Goal: Task Accomplishment & Management: Use online tool/utility

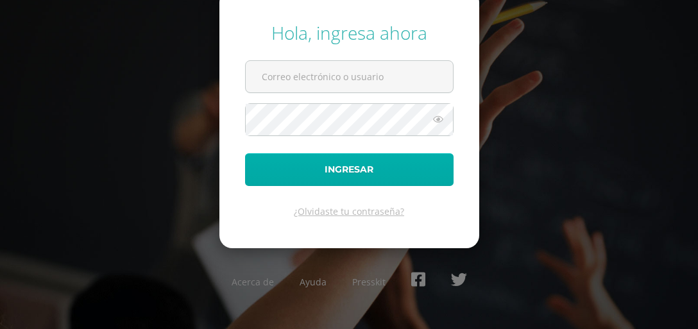
type input "[EMAIL_ADDRESS][DOMAIN_NAME]"
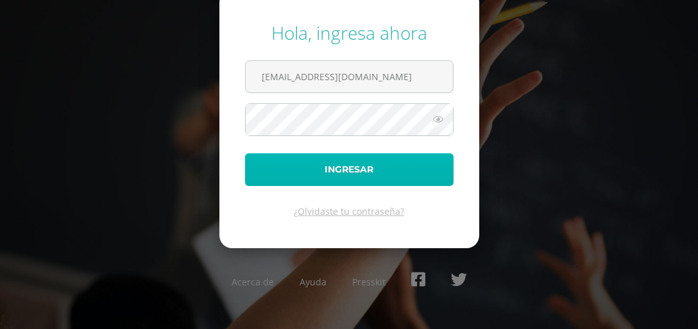
click at [324, 182] on button "Ingresar" at bounding box center [349, 169] width 209 height 33
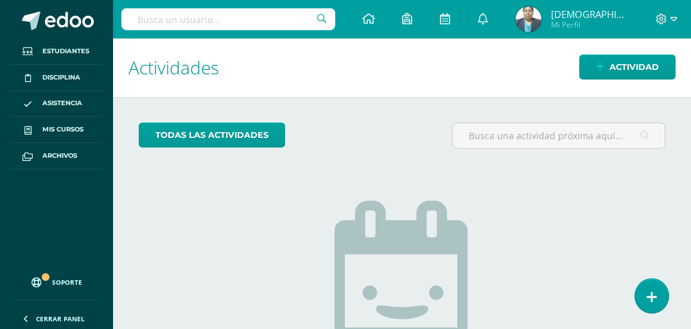
click at [541, 22] on img at bounding box center [528, 19] width 26 height 26
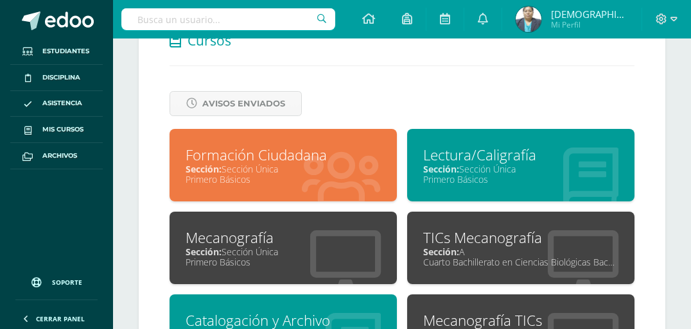
scroll to position [719, 0]
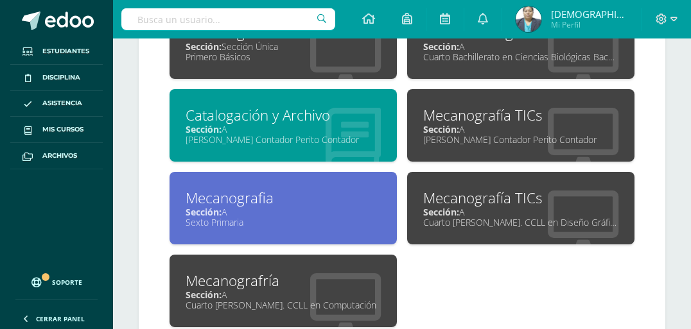
click at [275, 211] on div "Sección: A" at bounding box center [283, 212] width 195 height 12
click at [276, 211] on div "Sección: A" at bounding box center [283, 212] width 195 height 12
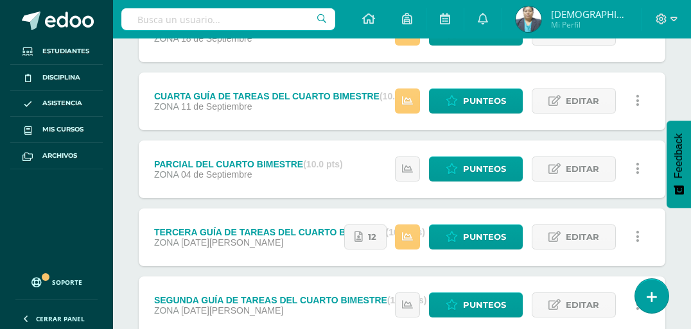
scroll to position [323, 0]
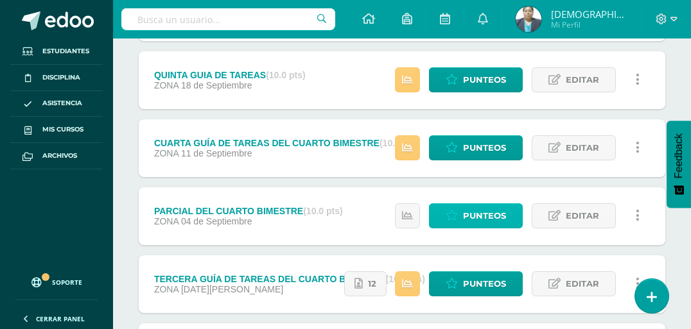
click at [477, 216] on span "Punteos" at bounding box center [484, 216] width 43 height 24
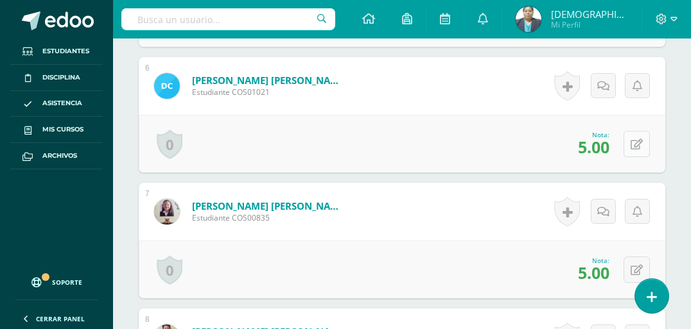
scroll to position [1052, 0]
click at [634, 143] on button at bounding box center [636, 143] width 26 height 26
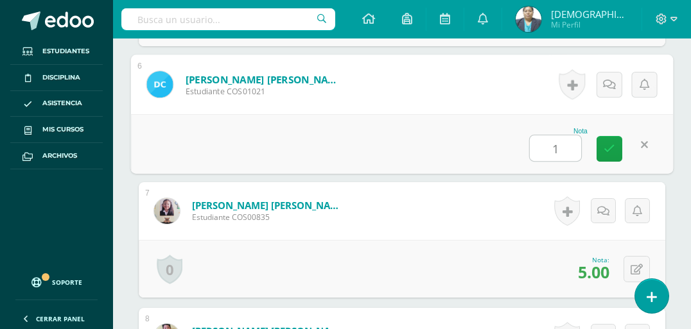
type input "10"
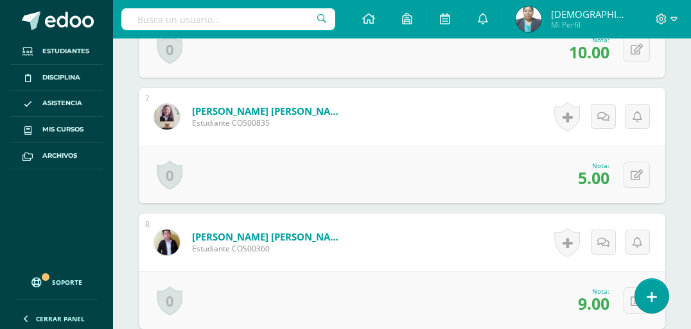
scroll to position [1155, 0]
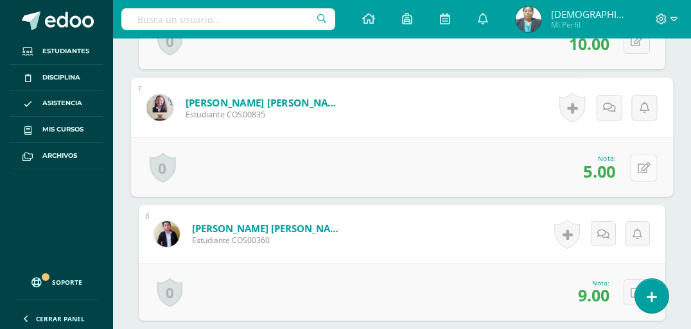
click at [639, 164] on icon at bounding box center [643, 167] width 13 height 11
type input "8"
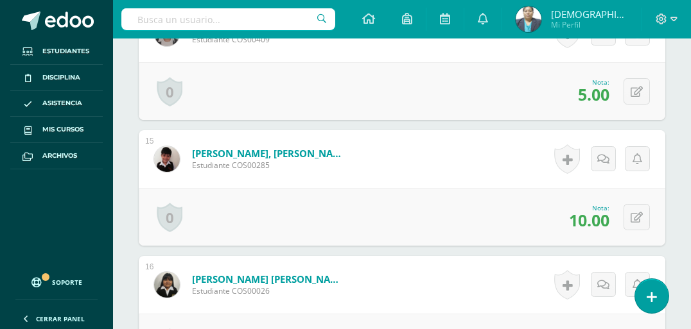
scroll to position [2028, 0]
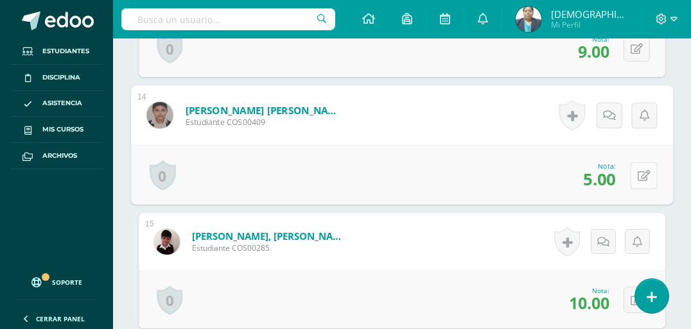
click at [636, 172] on button at bounding box center [643, 175] width 27 height 27
type input "8"
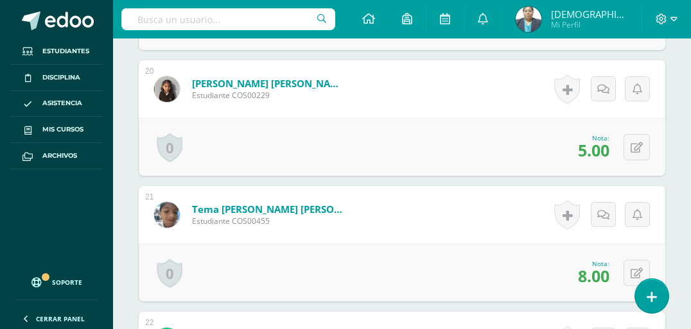
scroll to position [2798, 0]
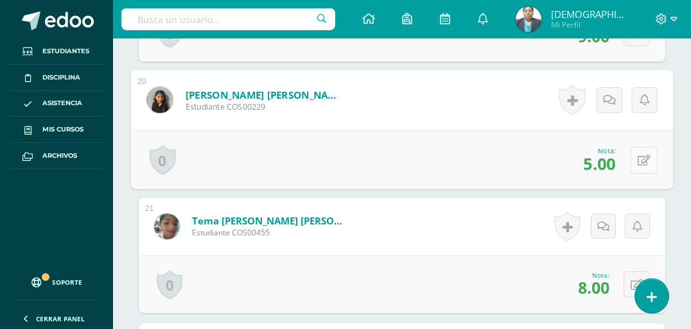
click at [634, 162] on button at bounding box center [643, 159] width 27 height 27
type input "8"
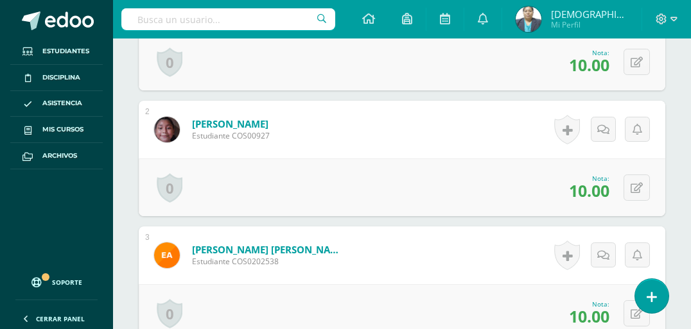
scroll to position [0, 0]
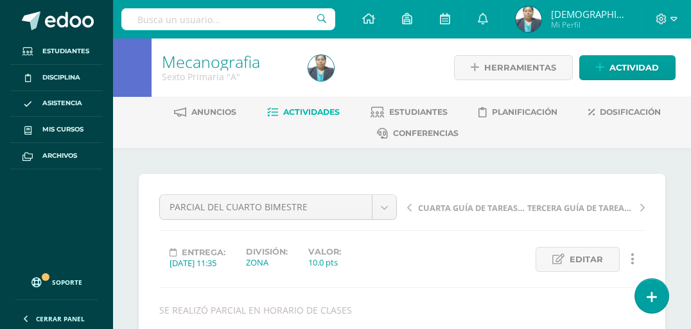
click at [302, 114] on span "Actividades" at bounding box center [311, 112] width 56 height 10
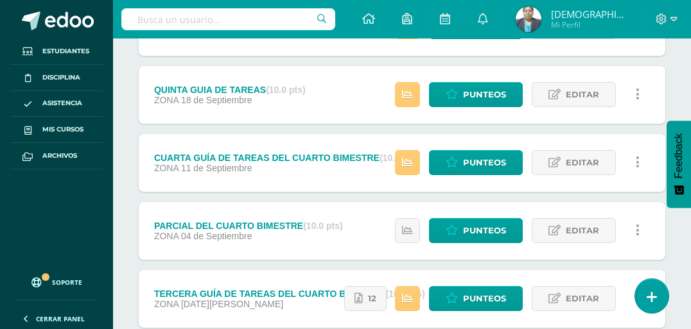
scroll to position [257, 0]
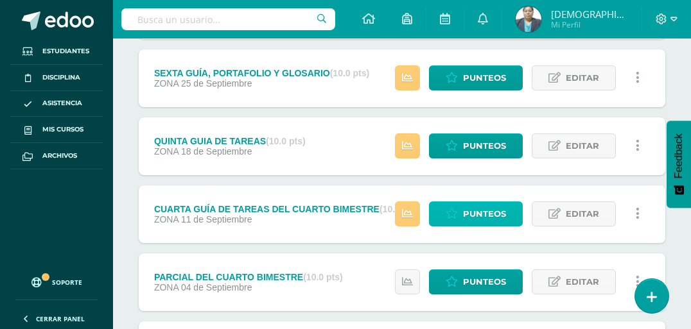
click at [482, 211] on span "Punteos" at bounding box center [484, 214] width 43 height 24
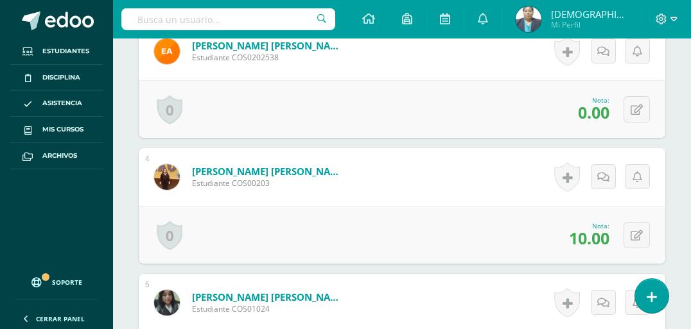
scroll to position [657, 0]
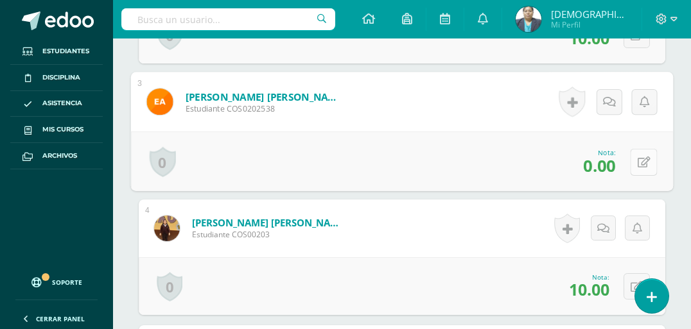
click at [638, 168] on icon at bounding box center [643, 162] width 13 height 11
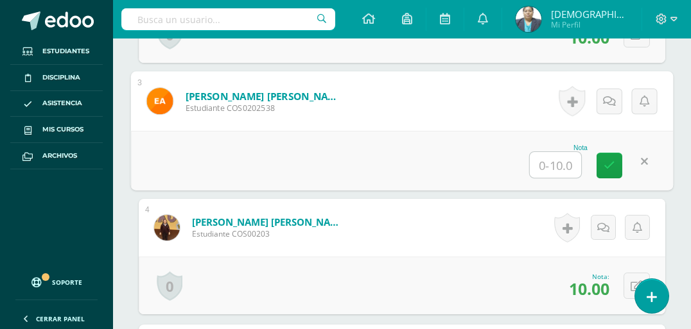
type input "5"
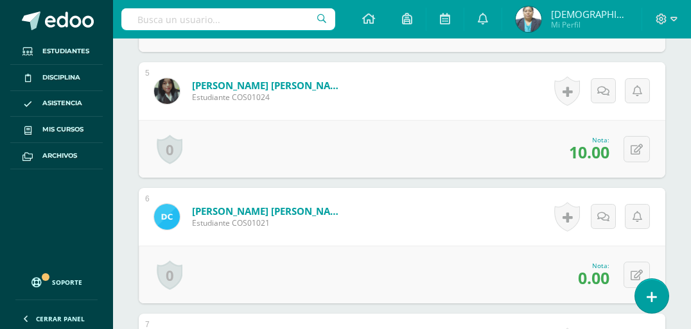
scroll to position [1018, 0]
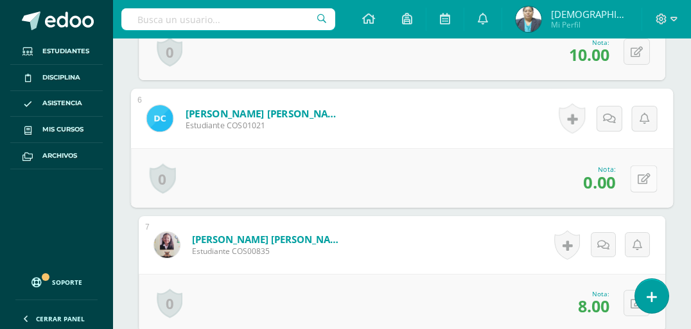
click at [634, 192] on button at bounding box center [643, 178] width 27 height 27
type input "5"
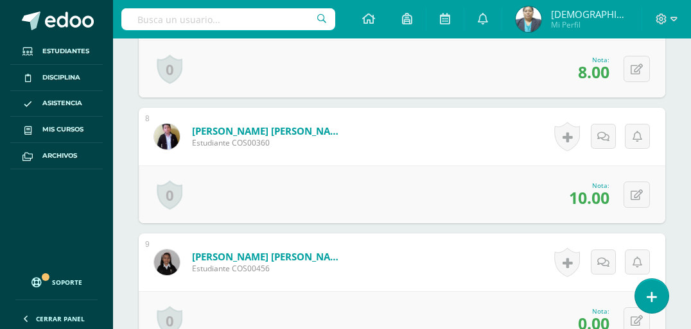
scroll to position [1480, 0]
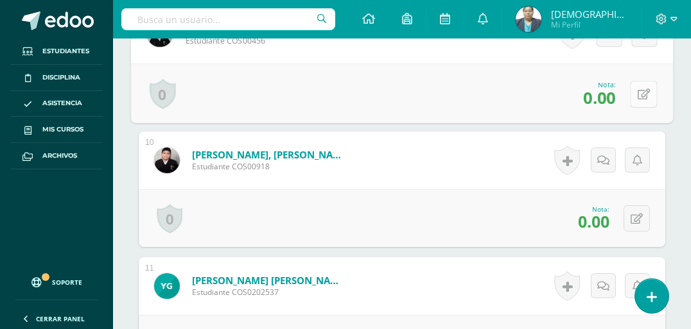
click at [635, 107] on button at bounding box center [643, 93] width 27 height 27
type input "5"
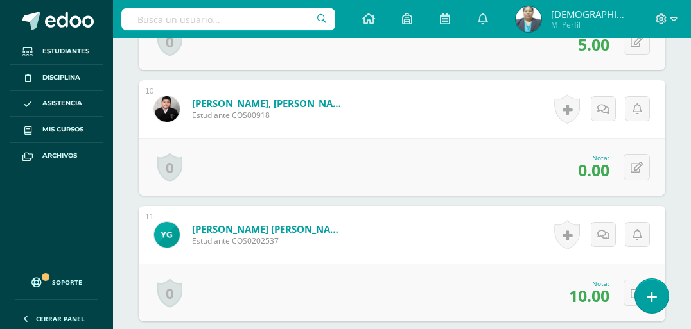
scroll to position [1583, 0]
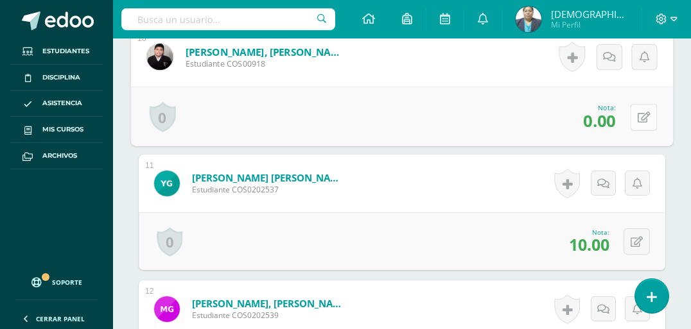
click at [635, 130] on button at bounding box center [643, 116] width 27 height 27
type input "5"
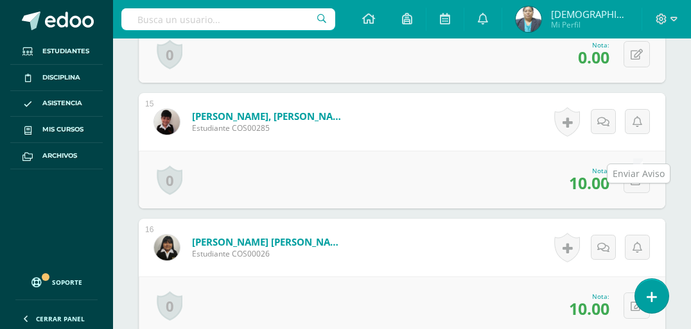
scroll to position [2096, 0]
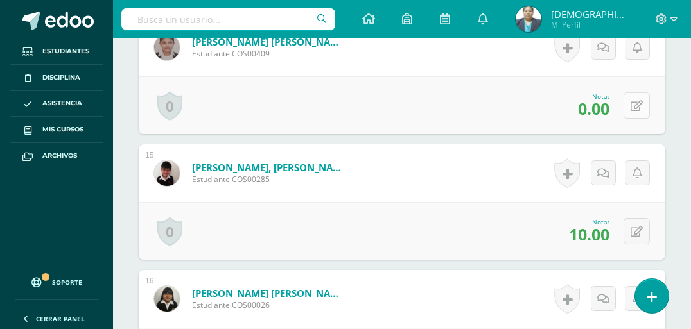
click at [637, 119] on button at bounding box center [636, 105] width 26 height 26
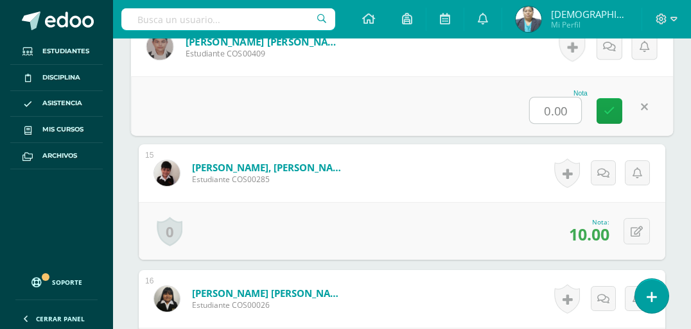
type input "5"
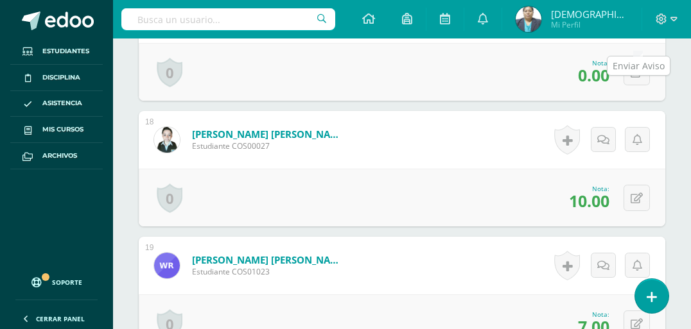
scroll to position [2405, 0]
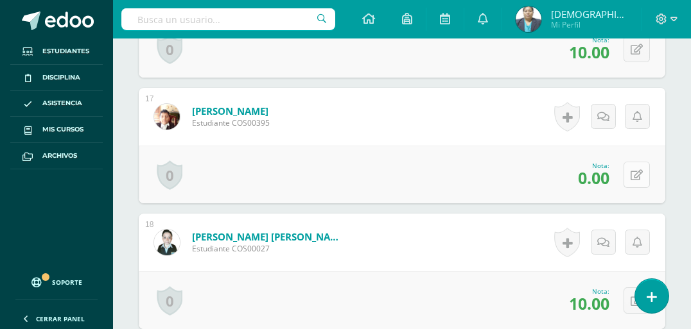
click at [634, 188] on button at bounding box center [636, 175] width 26 height 26
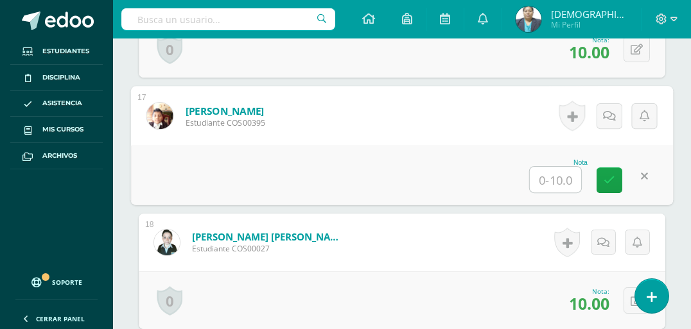
type input "5"
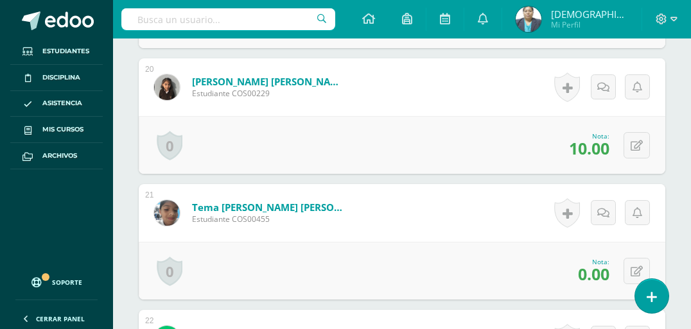
scroll to position [2969, 0]
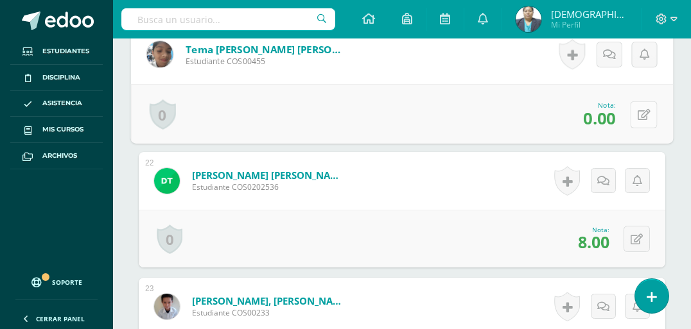
click at [637, 120] on icon at bounding box center [643, 114] width 13 height 11
type input "5"
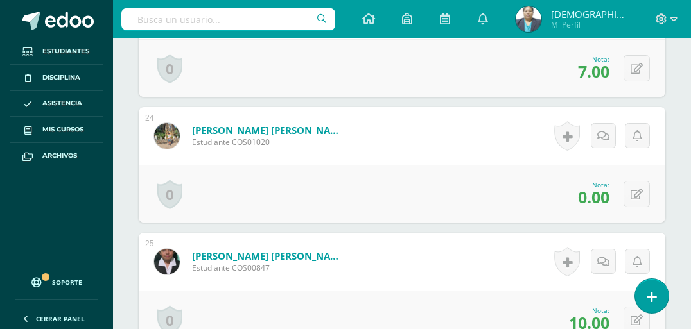
scroll to position [3329, 0]
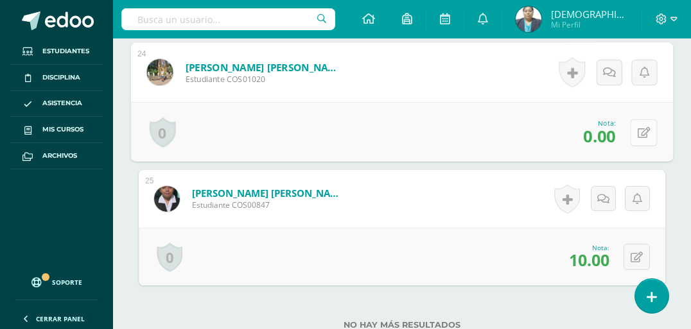
click at [637, 138] on icon at bounding box center [643, 132] width 13 height 11
type input "5"
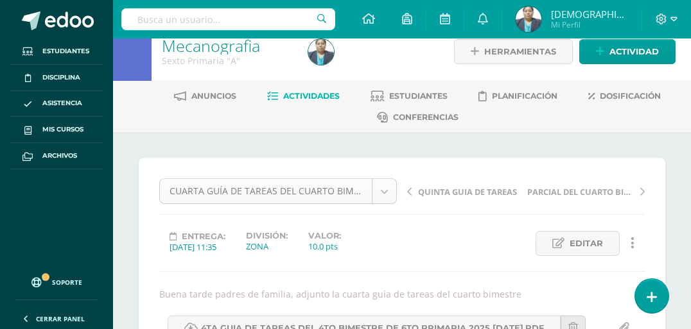
scroll to position [0, 0]
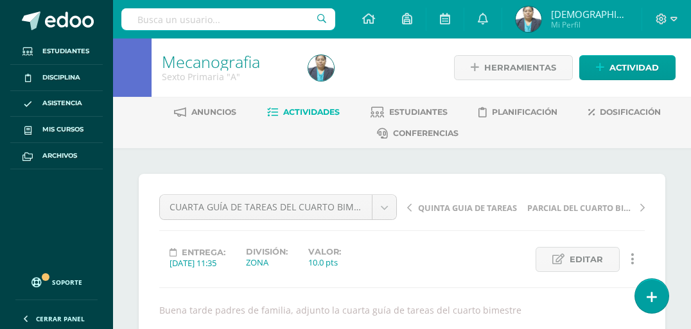
click at [306, 113] on span "Actividades" at bounding box center [311, 112] width 56 height 10
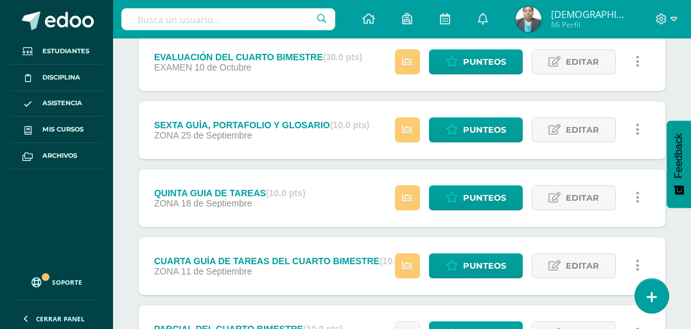
scroll to position [154, 0]
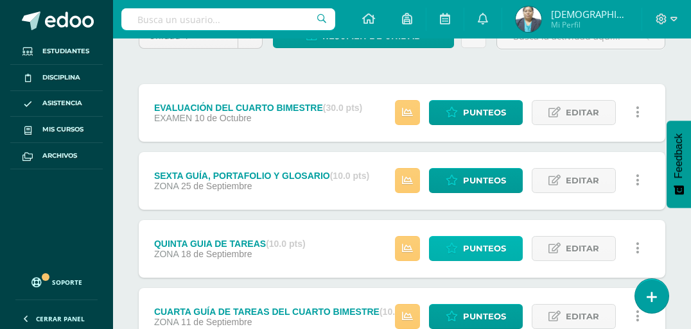
click at [487, 252] on span "Punteos" at bounding box center [484, 249] width 43 height 24
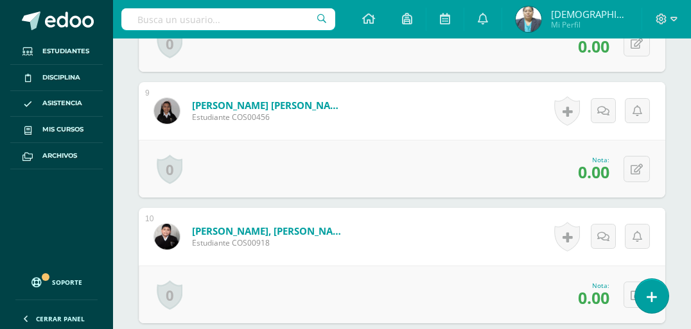
scroll to position [1421, 0]
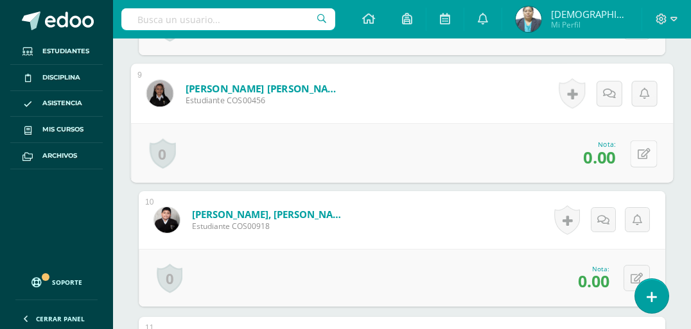
click at [632, 167] on button at bounding box center [643, 153] width 27 height 27
type input "5"
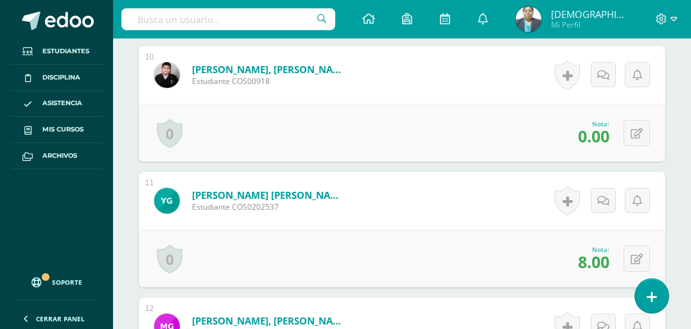
scroll to position [1575, 0]
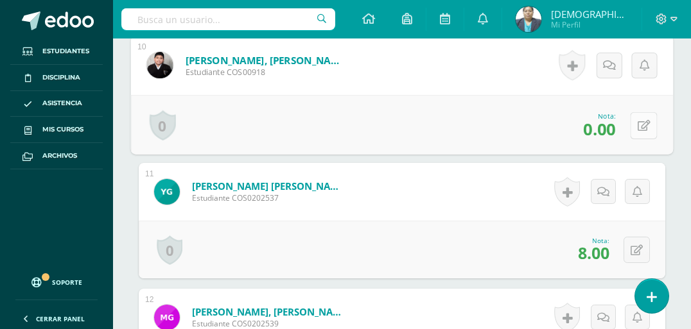
click at [637, 139] on button at bounding box center [643, 125] width 27 height 27
type input "5"
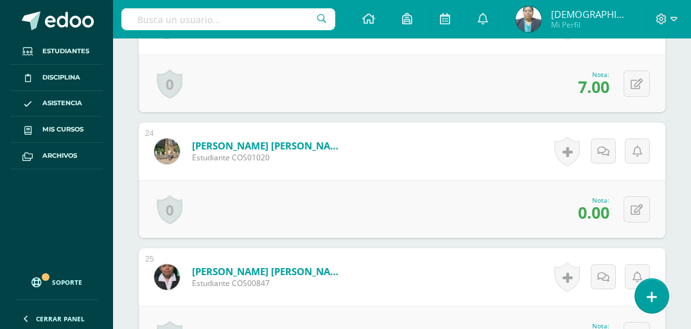
scroll to position [3269, 0]
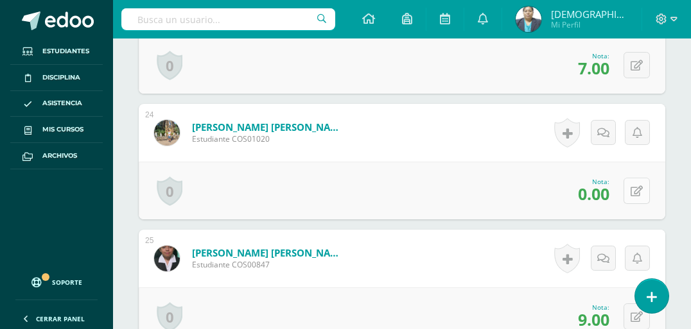
click at [634, 204] on button at bounding box center [636, 191] width 26 height 26
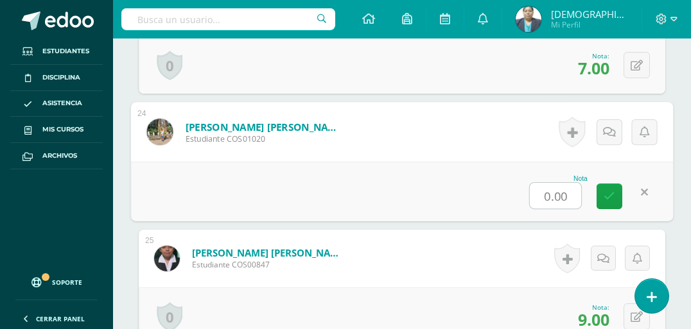
type input "5"
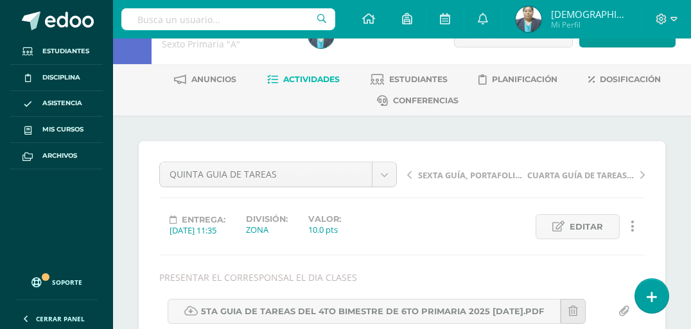
scroll to position [0, 0]
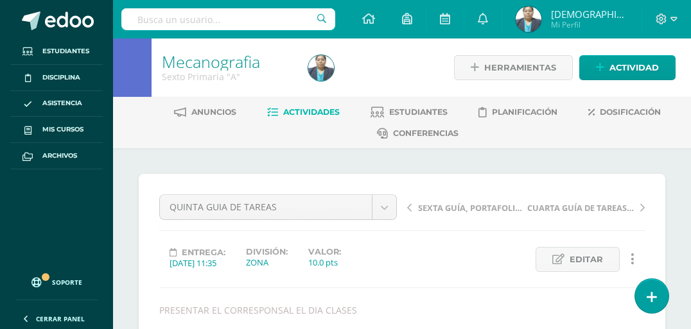
click at [322, 113] on span "Actividades" at bounding box center [311, 112] width 56 height 10
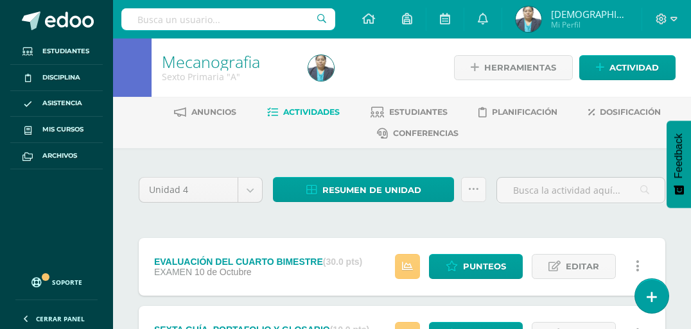
scroll to position [103, 0]
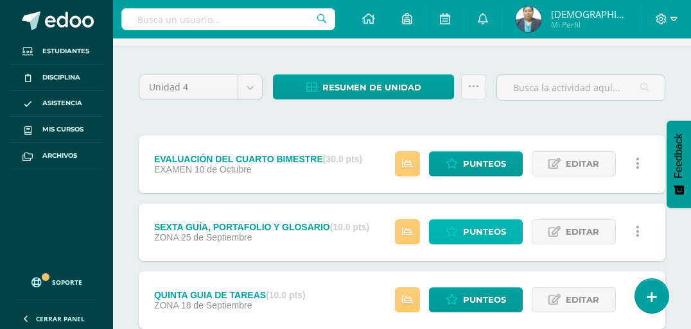
click at [488, 241] on span "Punteos" at bounding box center [484, 232] width 43 height 24
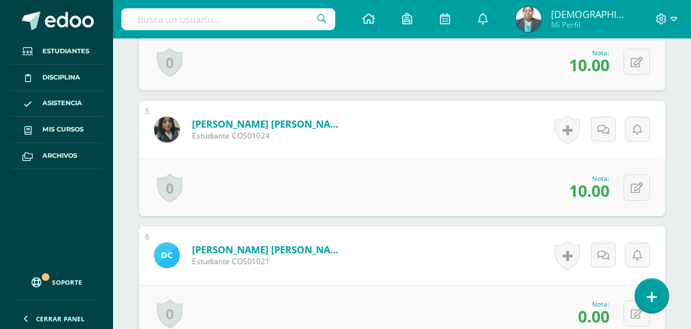
scroll to position [1061, 0]
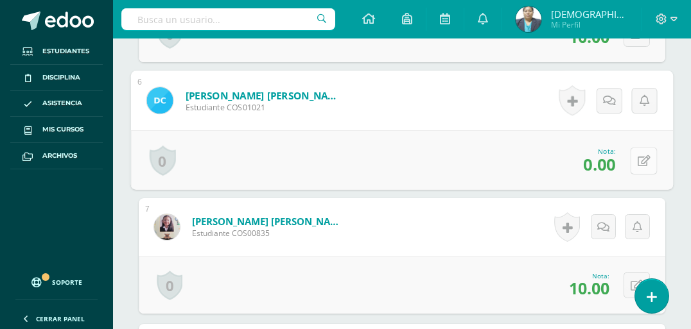
click at [639, 166] on icon at bounding box center [643, 160] width 13 height 11
type input "5"
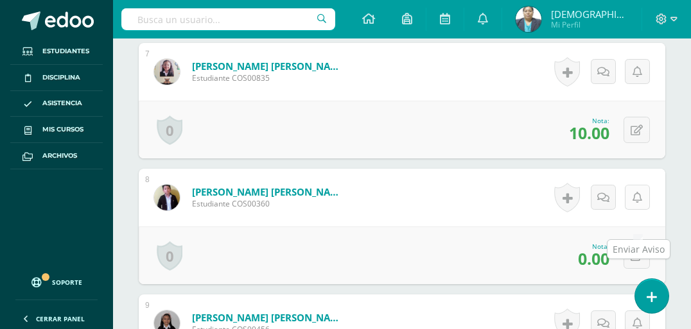
scroll to position [1266, 0]
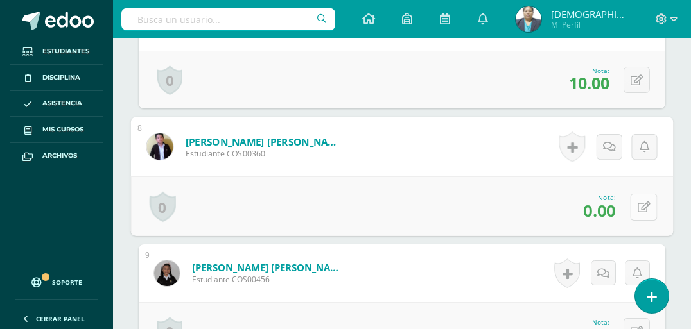
click at [638, 212] on icon at bounding box center [643, 207] width 13 height 11
type input "5"
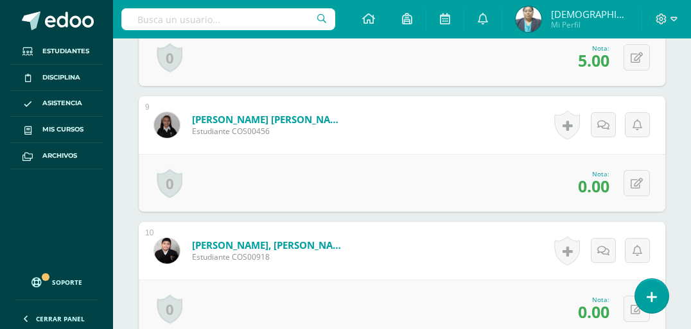
scroll to position [1421, 0]
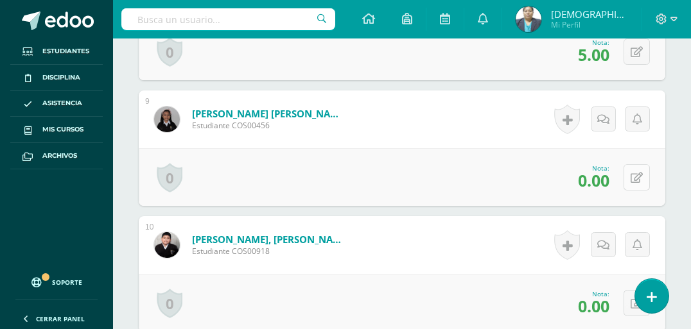
click at [642, 184] on icon at bounding box center [636, 178] width 12 height 11
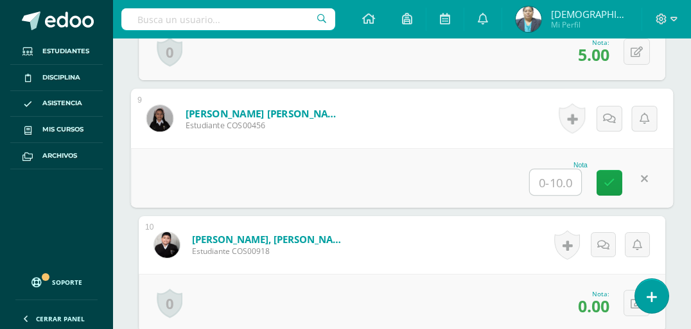
type input "5"
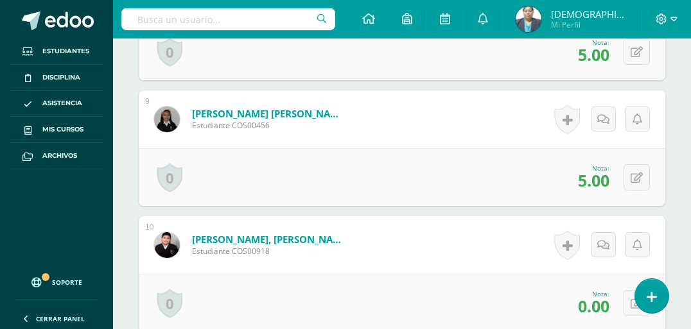
scroll to position [1626, 0]
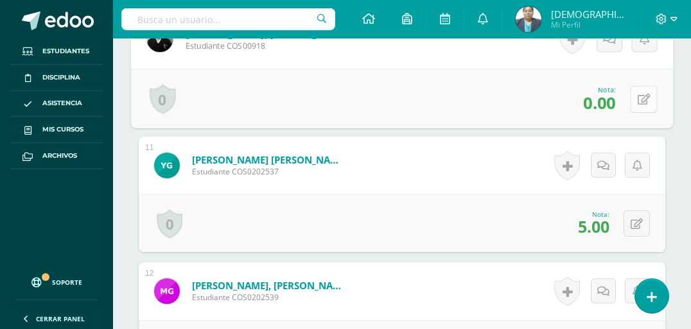
click at [636, 112] on button at bounding box center [643, 98] width 27 height 27
type input "5"
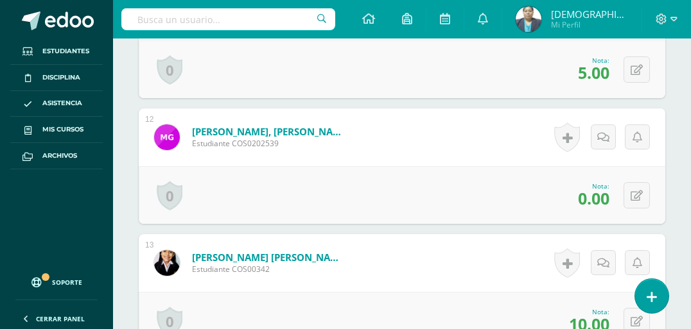
scroll to position [1831, 0]
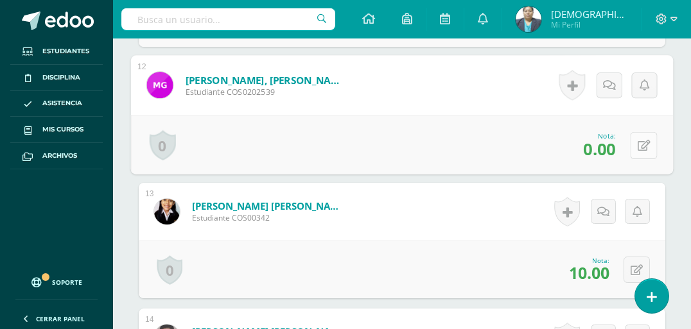
click at [640, 151] on icon at bounding box center [643, 145] width 13 height 11
type input "5"
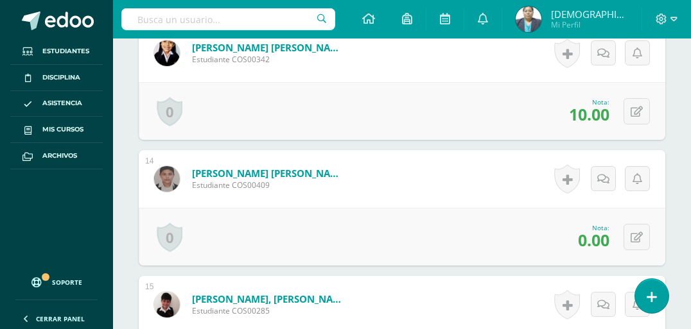
scroll to position [2088, 0]
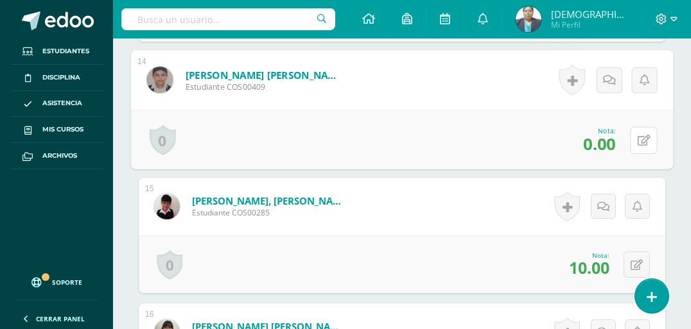
click at [640, 146] on icon at bounding box center [643, 140] width 13 height 11
type input "5"
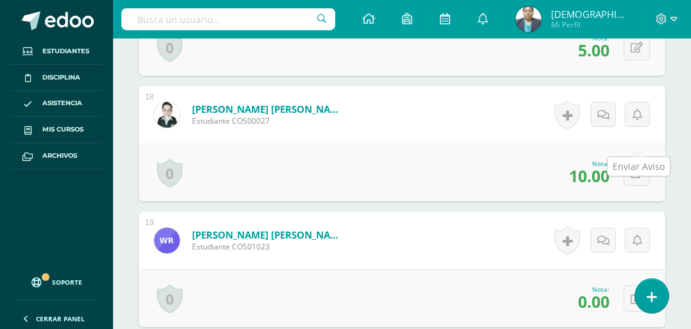
scroll to position [2704, 0]
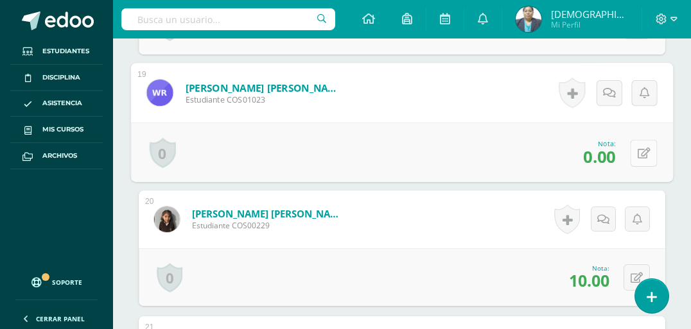
click at [639, 159] on icon at bounding box center [643, 153] width 13 height 11
type input "5"
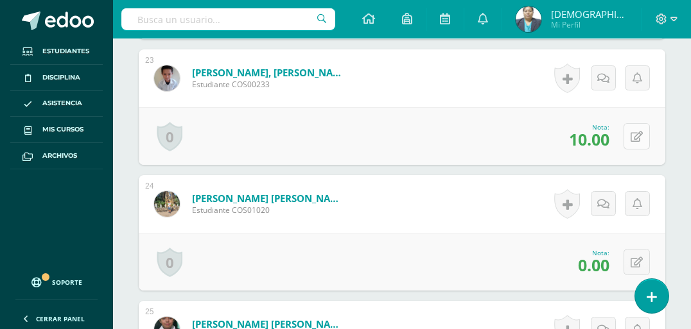
scroll to position [3269, 0]
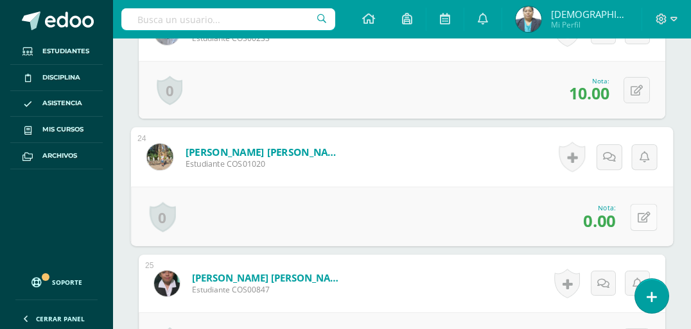
click at [634, 230] on button at bounding box center [643, 216] width 27 height 27
type input "5"
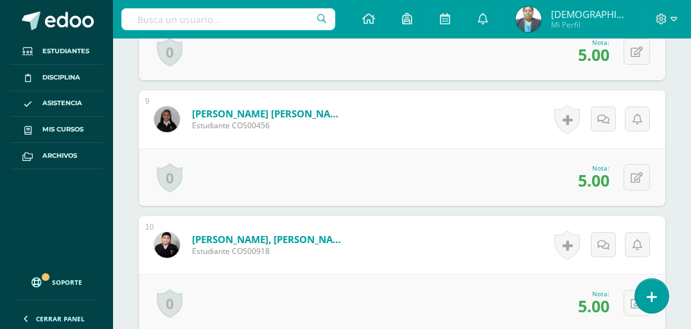
scroll to position [0, 0]
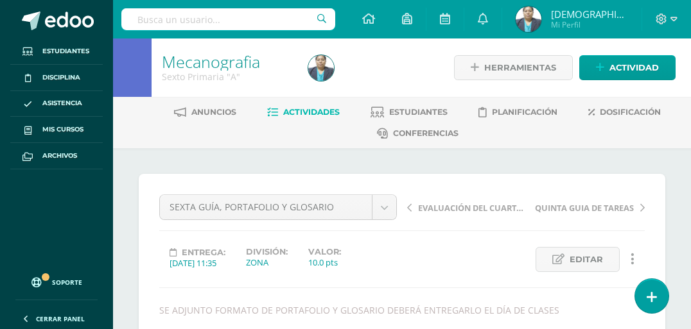
click at [305, 113] on span "Actividades" at bounding box center [311, 112] width 56 height 10
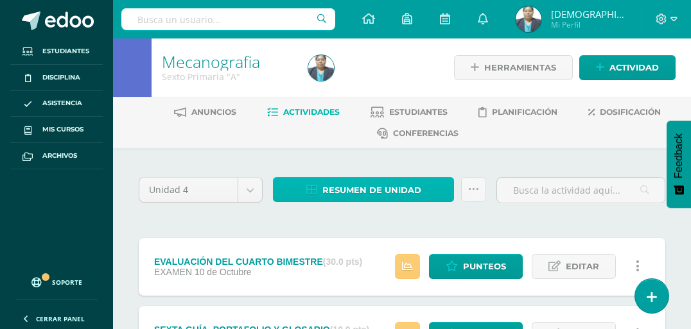
click at [355, 195] on span "Resumen de unidad" at bounding box center [371, 190] width 99 height 24
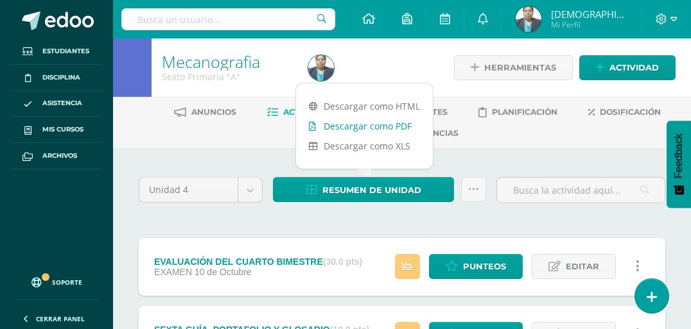
click at [352, 131] on link "Descargar como PDF" at bounding box center [364, 126] width 137 height 20
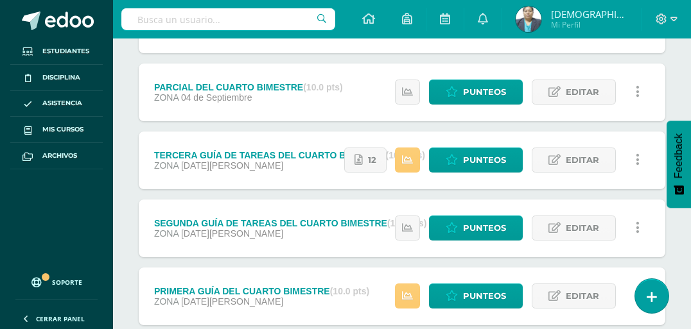
scroll to position [426, 0]
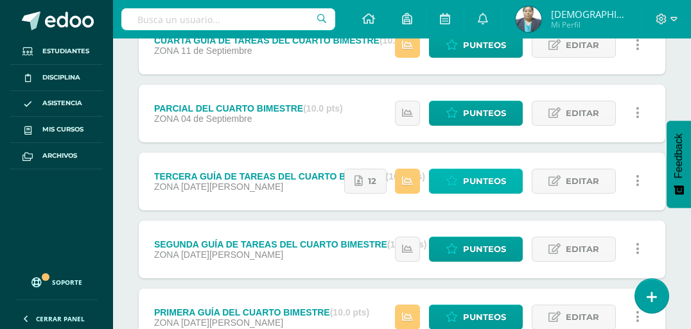
click at [483, 180] on span "Punteos" at bounding box center [484, 181] width 43 height 24
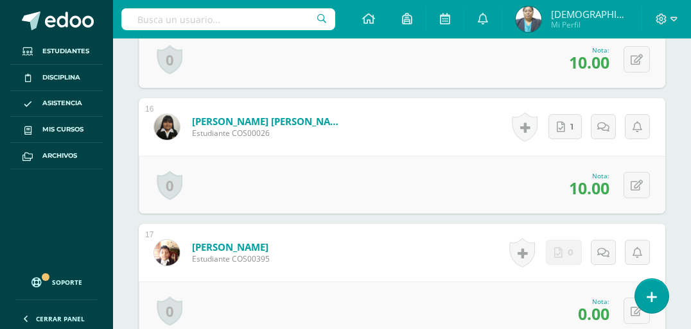
scroll to position [2432, 0]
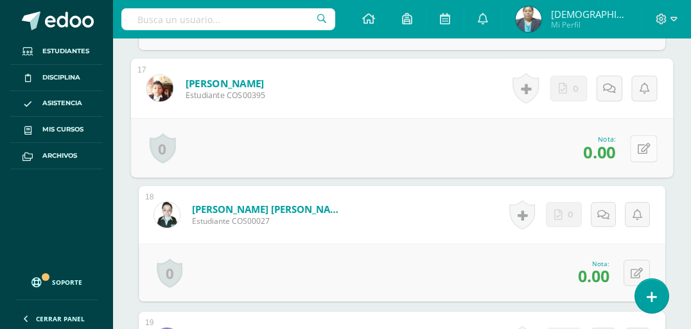
click at [641, 154] on icon at bounding box center [643, 148] width 13 height 11
type input "5"
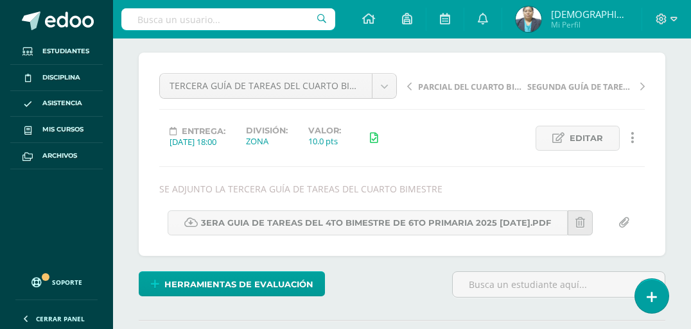
scroll to position [0, 0]
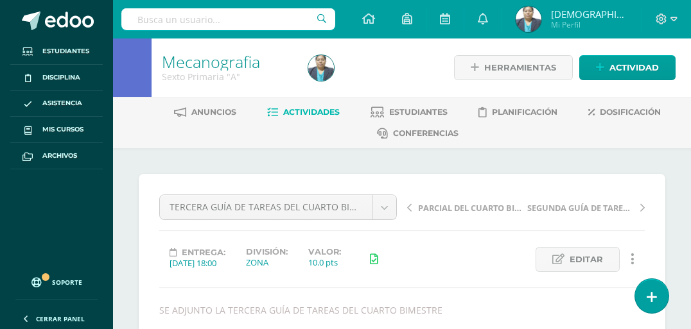
click at [327, 114] on span "Actividades" at bounding box center [311, 112] width 56 height 10
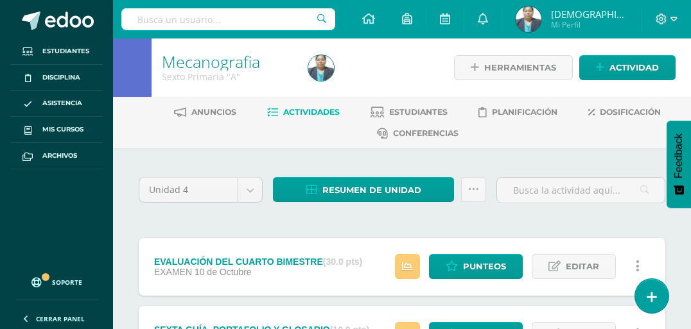
click at [316, 110] on span "Actividades" at bounding box center [311, 112] width 56 height 10
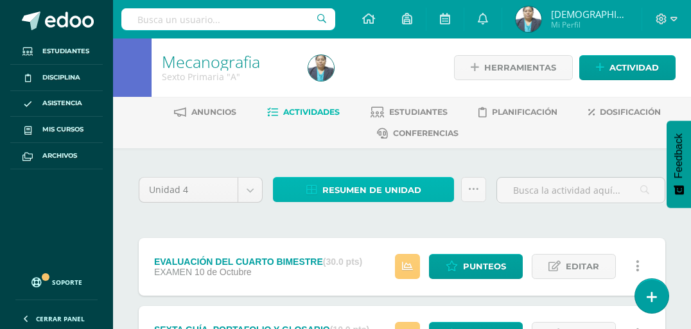
click at [357, 188] on span "Resumen de unidad" at bounding box center [371, 190] width 99 height 24
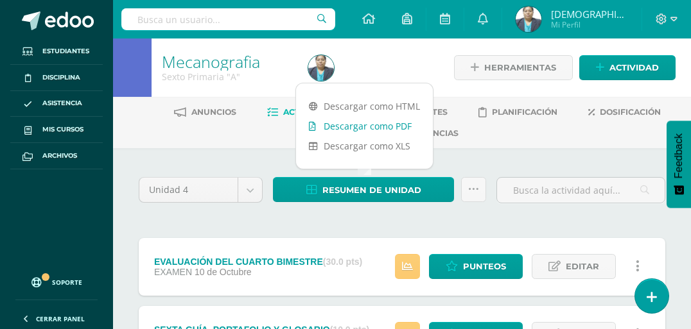
click at [367, 128] on link "Descargar como PDF" at bounding box center [364, 126] width 137 height 20
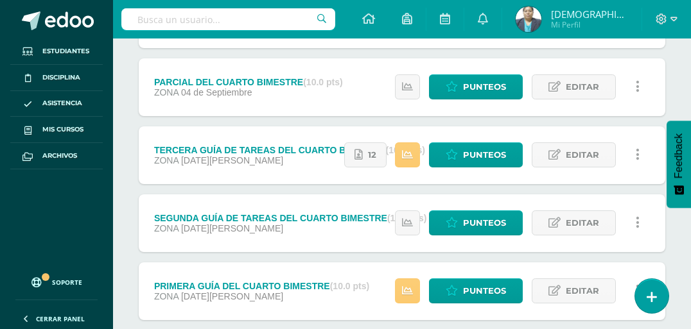
scroll to position [374, 0]
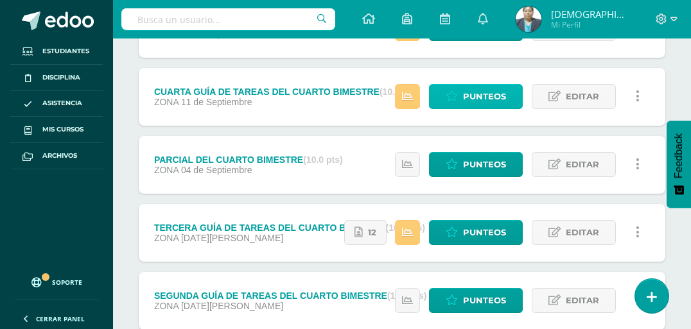
click at [472, 98] on span "Punteos" at bounding box center [484, 97] width 43 height 24
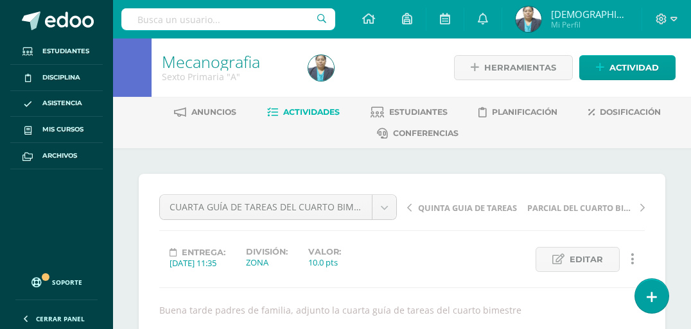
click at [290, 113] on span "Actividades" at bounding box center [311, 112] width 56 height 10
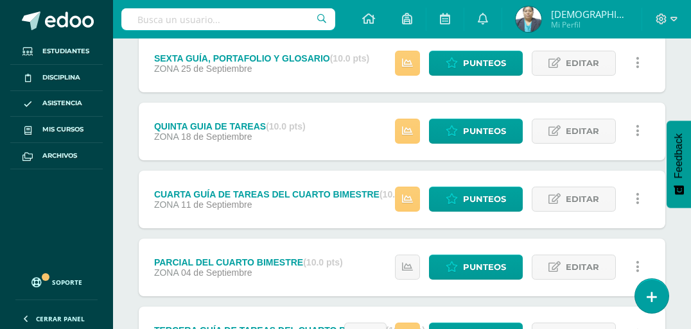
scroll to position [323, 0]
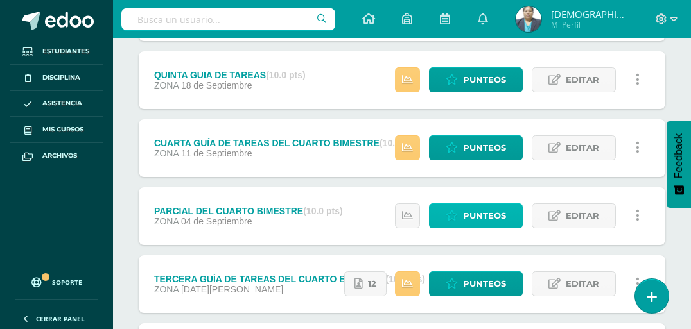
click at [468, 213] on span "Punteos" at bounding box center [484, 216] width 43 height 24
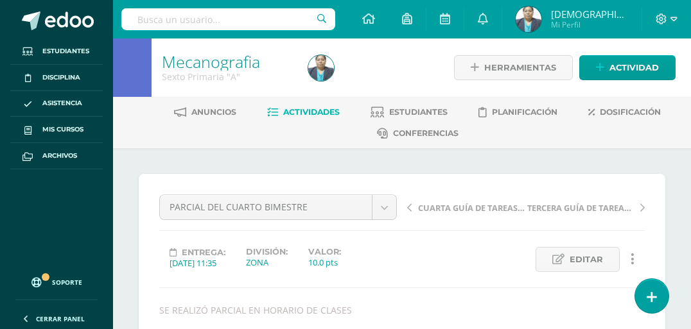
click at [318, 113] on span "Actividades" at bounding box center [311, 112] width 56 height 10
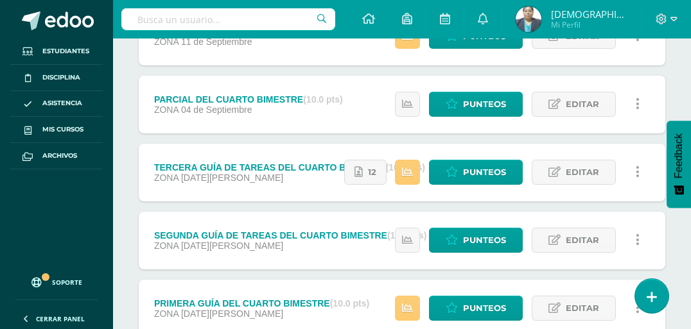
scroll to position [426, 0]
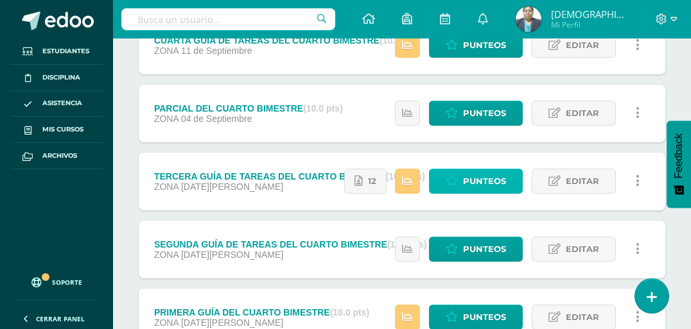
click at [499, 183] on span "Punteos" at bounding box center [484, 181] width 43 height 24
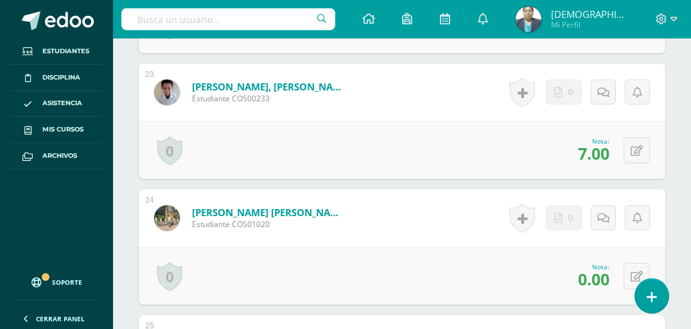
scroll to position [3247, 0]
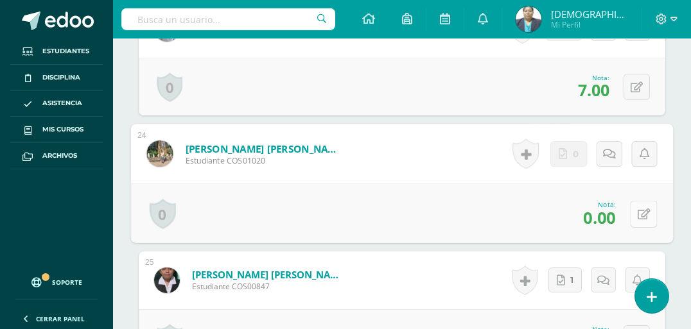
click at [630, 227] on button at bounding box center [643, 213] width 27 height 27
type input "5"
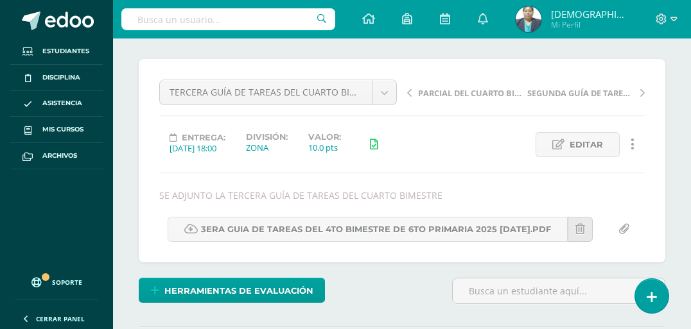
scroll to position [0, 0]
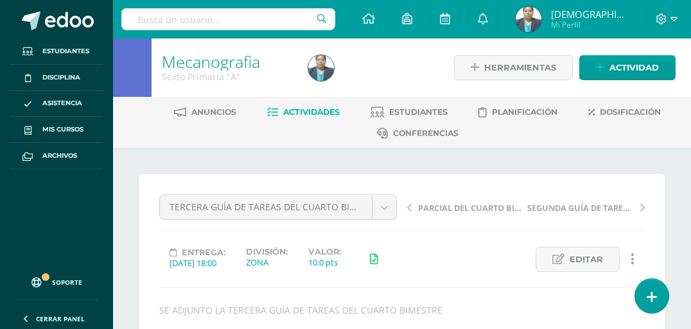
click at [324, 115] on span "Actividades" at bounding box center [311, 112] width 56 height 10
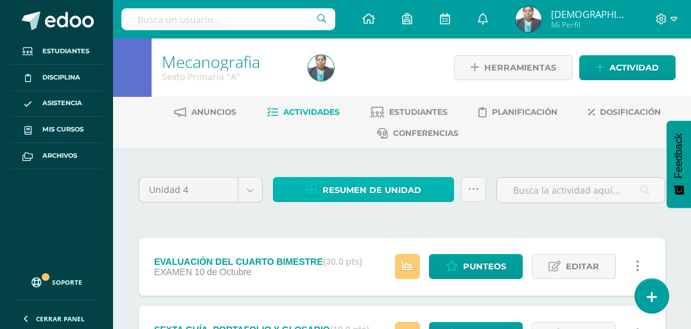
click at [365, 190] on span "Resumen de unidad" at bounding box center [371, 190] width 99 height 24
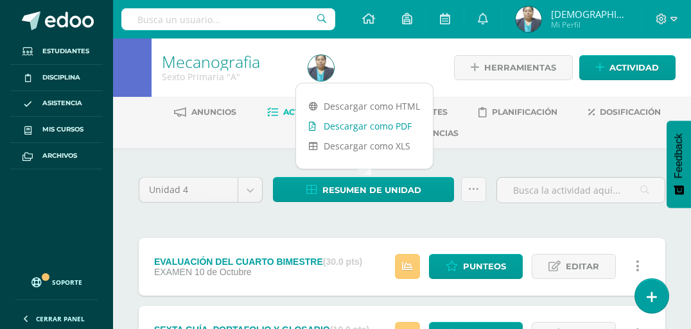
click at [365, 128] on link "Descargar como PDF" at bounding box center [364, 126] width 137 height 20
click at [367, 126] on link "Descargar como PDF" at bounding box center [364, 126] width 137 height 20
